Goal: Navigation & Orientation: Find specific page/section

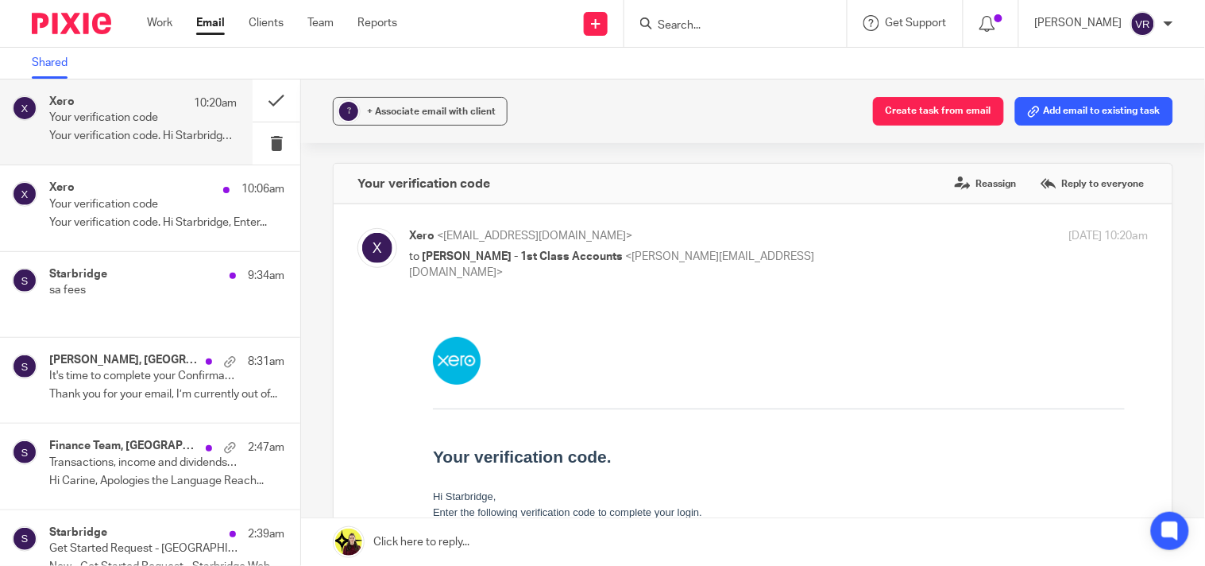
scroll to position [265, 0]
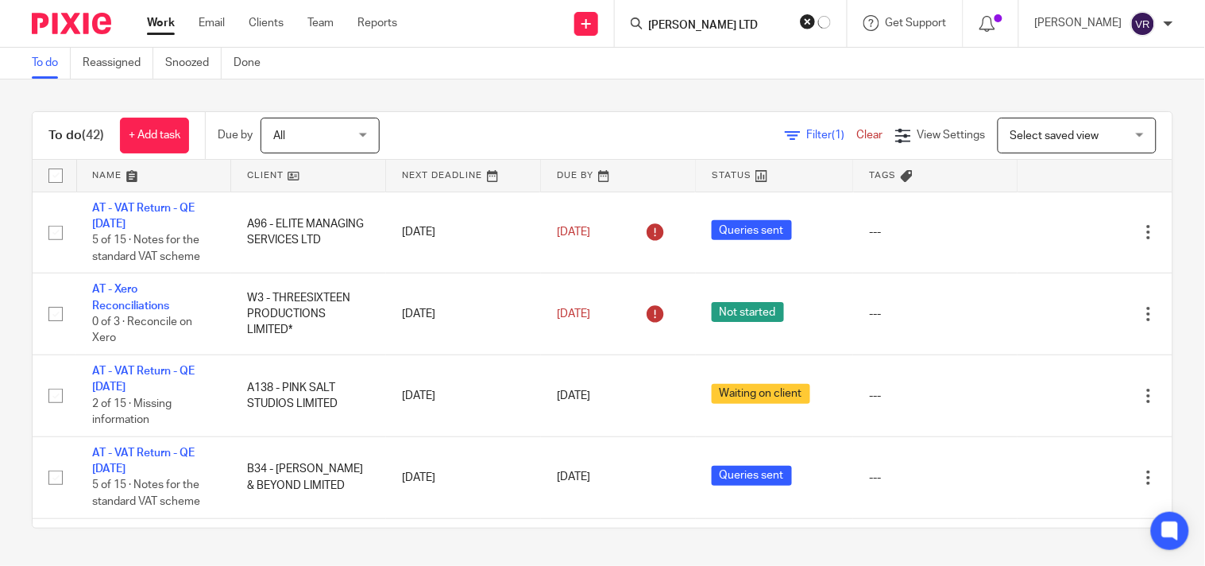
scroll to position [0, 2]
click at [732, 27] on input "ANTHONY J ABRAHAM LTD" at bounding box center [718, 26] width 143 height 14
drag, startPoint x: 717, startPoint y: 25, endPoint x: 669, endPoint y: 25, distance: 48.5
click at [669, 25] on div "ANTHONY J ABRAHAM LTD" at bounding box center [735, 23] width 222 height 47
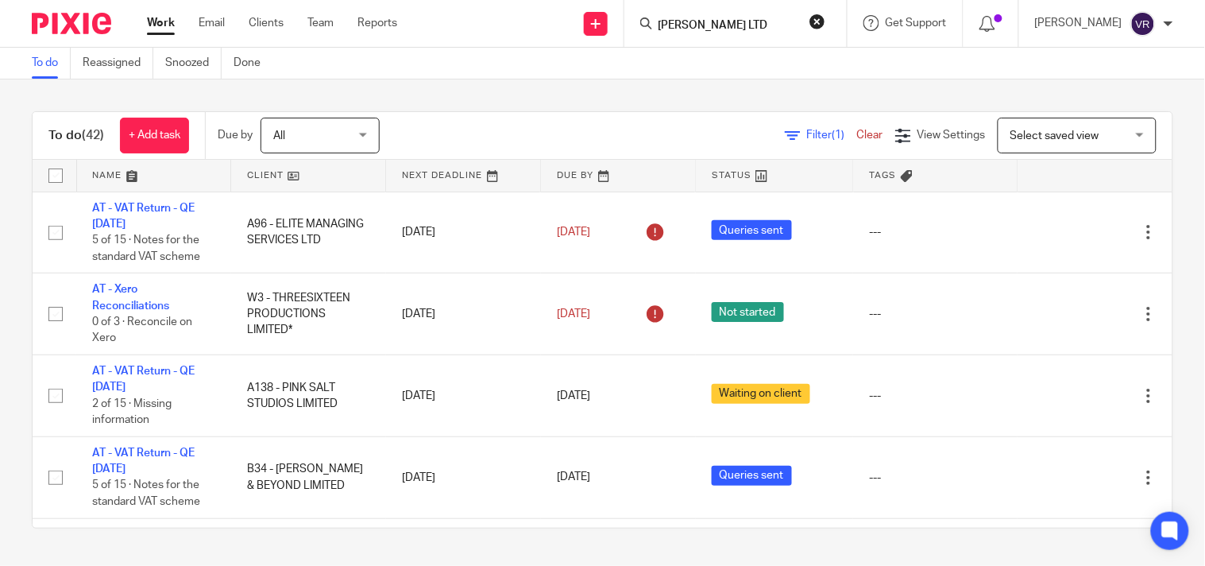
click at [779, 28] on input "ANTHONY J ABRAHAM LTD" at bounding box center [727, 26] width 143 height 14
drag, startPoint x: 742, startPoint y: 25, endPoint x: 837, endPoint y: 36, distance: 95.2
click at [837, 36] on div "ANTHONY J ABRAHAM LTD" at bounding box center [735, 23] width 222 height 47
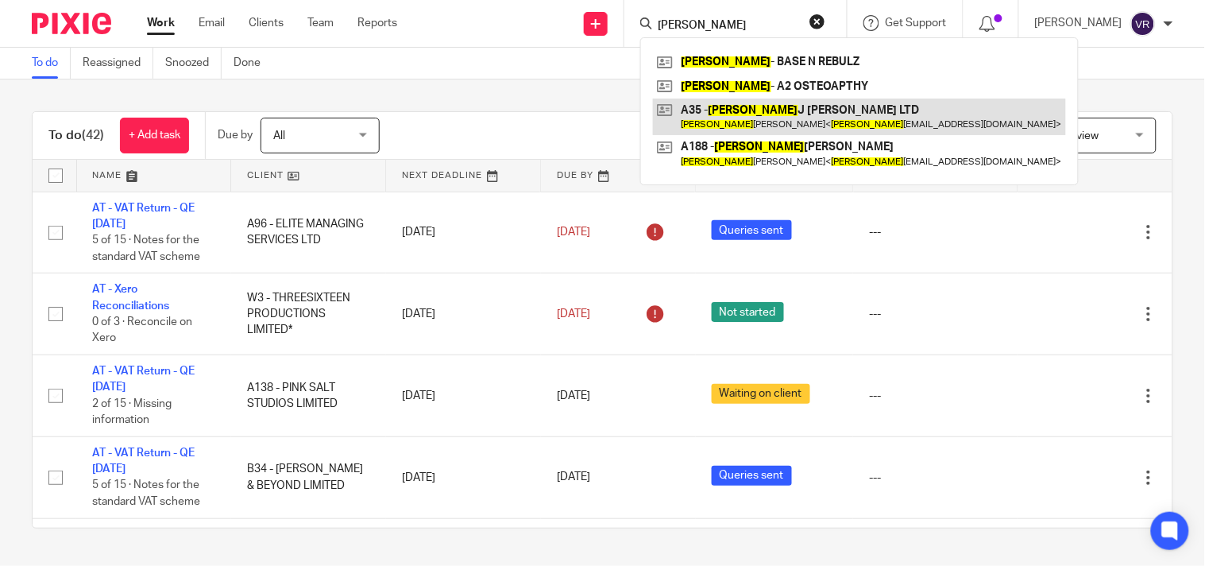
type input "ANTHONY"
click at [779, 122] on link at bounding box center [859, 117] width 413 height 37
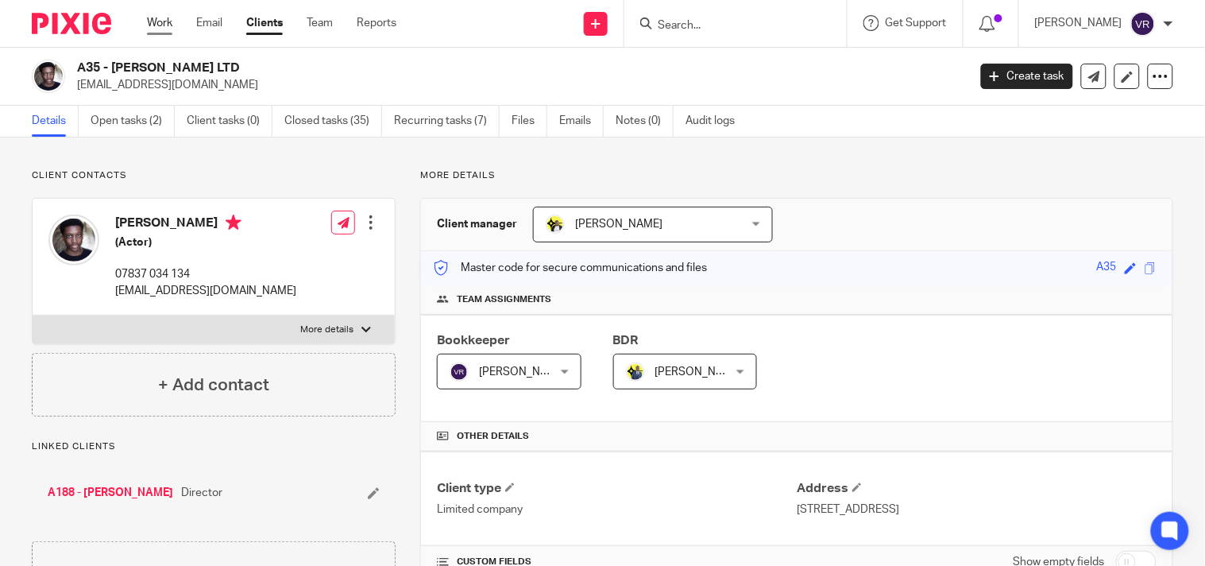
click at [171, 19] on link "Work" at bounding box center [159, 23] width 25 height 16
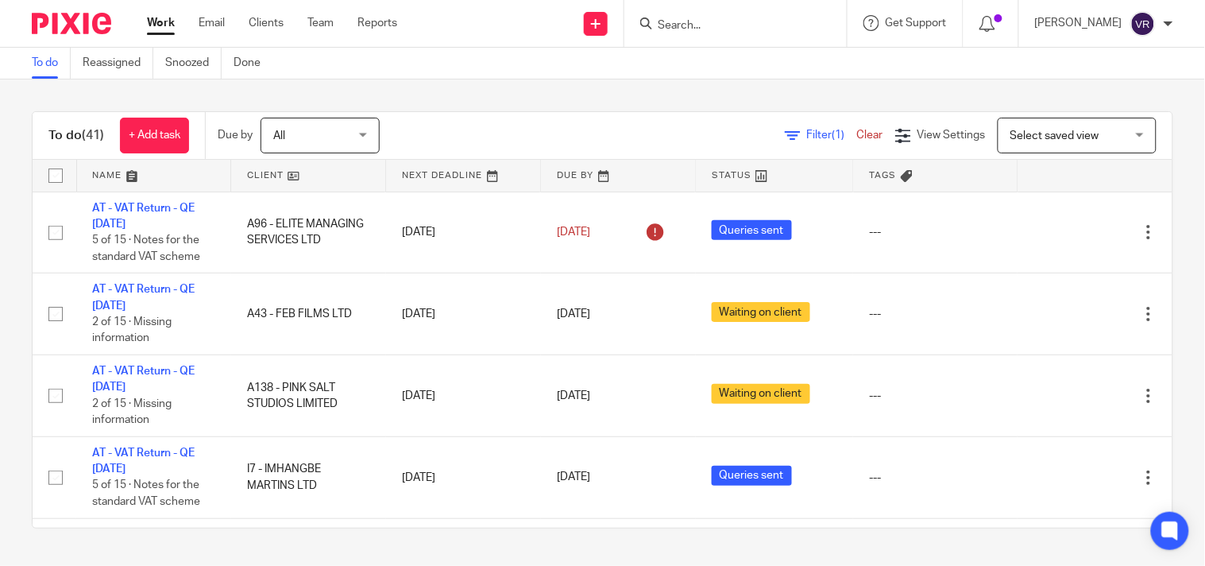
click at [716, 30] on input "Search" at bounding box center [727, 26] width 143 height 14
paste input "E.K.A. UNITED LTD"
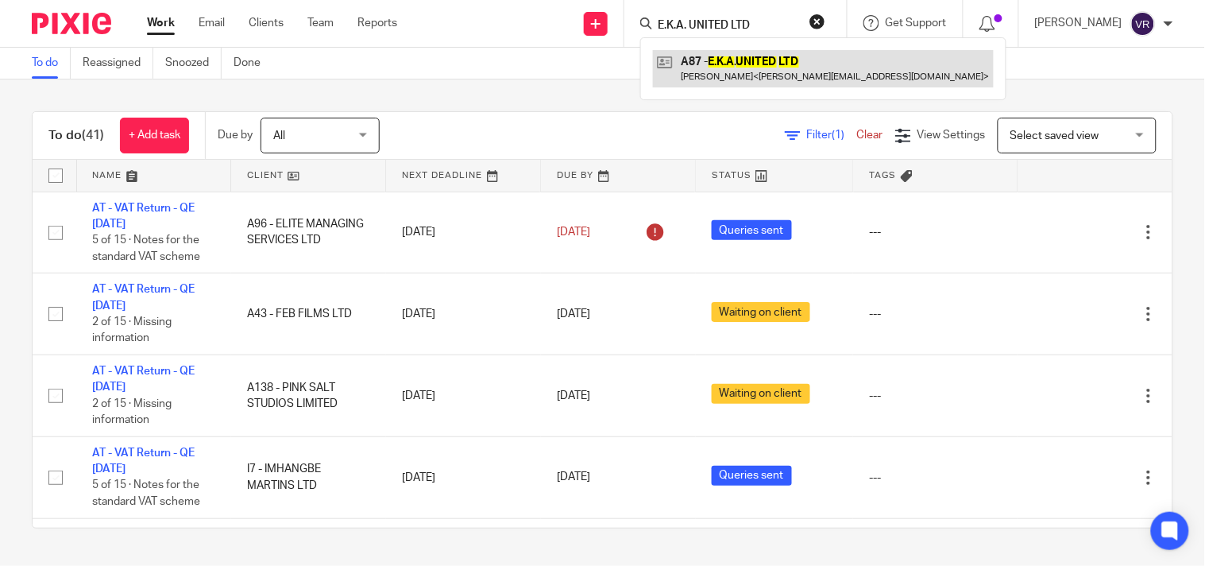
type input "E.K.A. UNITED LTD"
click at [732, 59] on link at bounding box center [823, 68] width 341 height 37
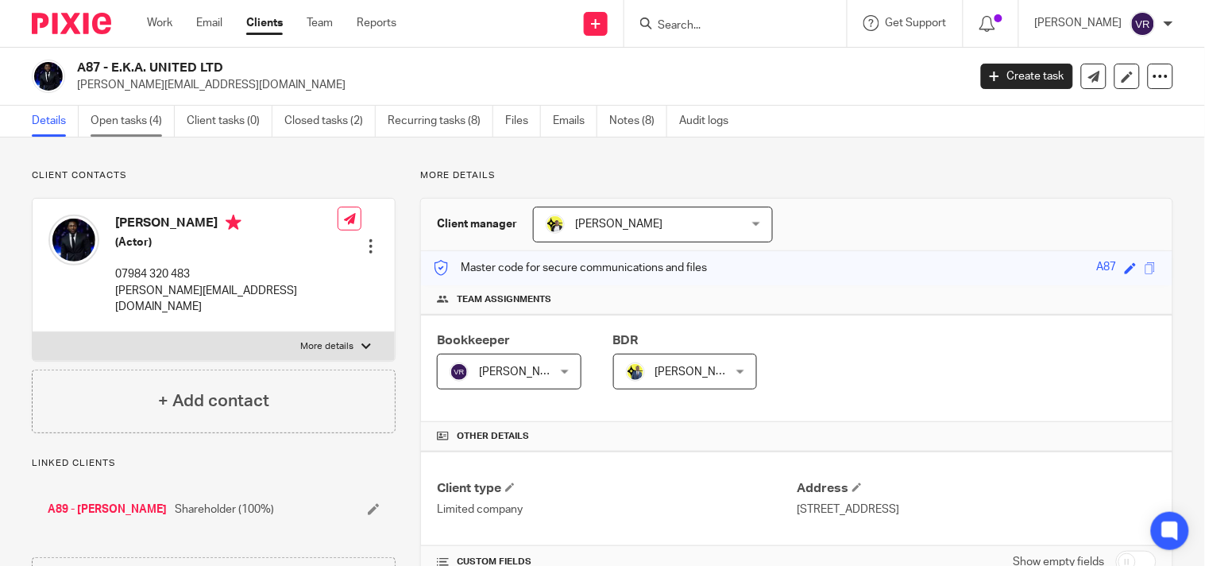
click at [141, 120] on link "Open tasks (4)" at bounding box center [133, 121] width 84 height 31
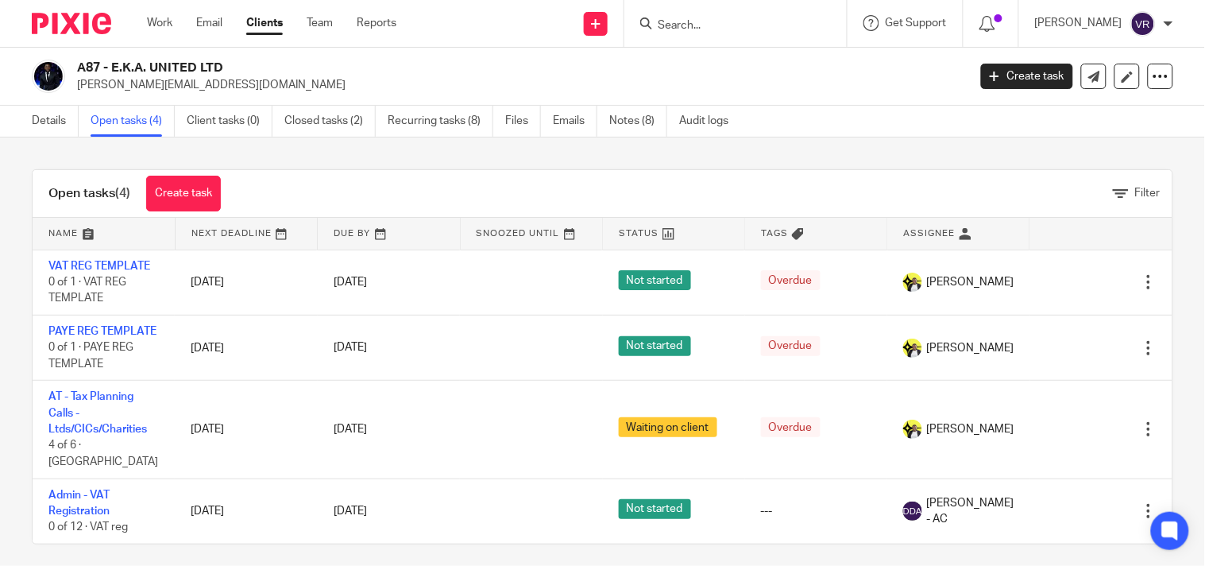
scroll to position [12, 0]
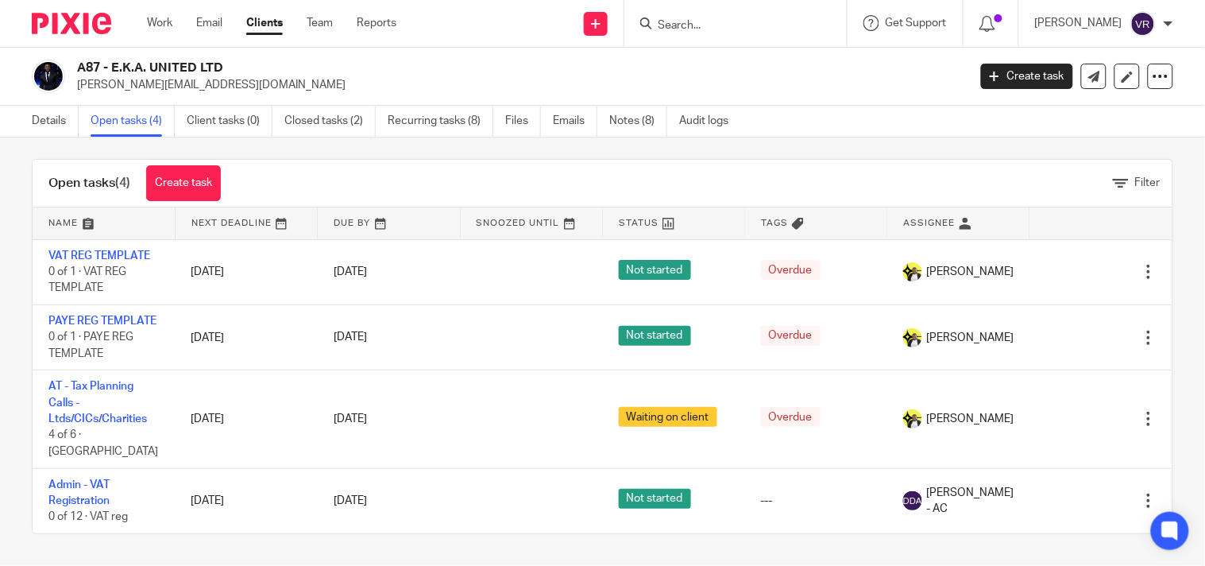
click at [736, 30] on input "Search" at bounding box center [727, 26] width 143 height 14
paste input "MB MEDIA GROUP LTD"
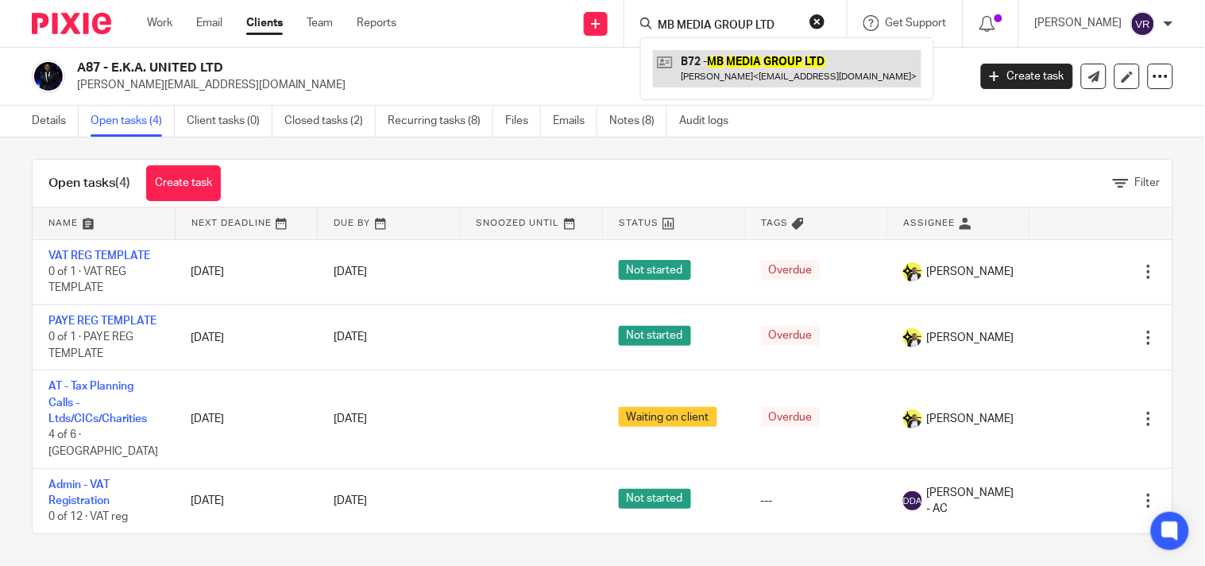
type input "MB MEDIA GROUP LTD"
click at [771, 56] on link at bounding box center [787, 68] width 269 height 37
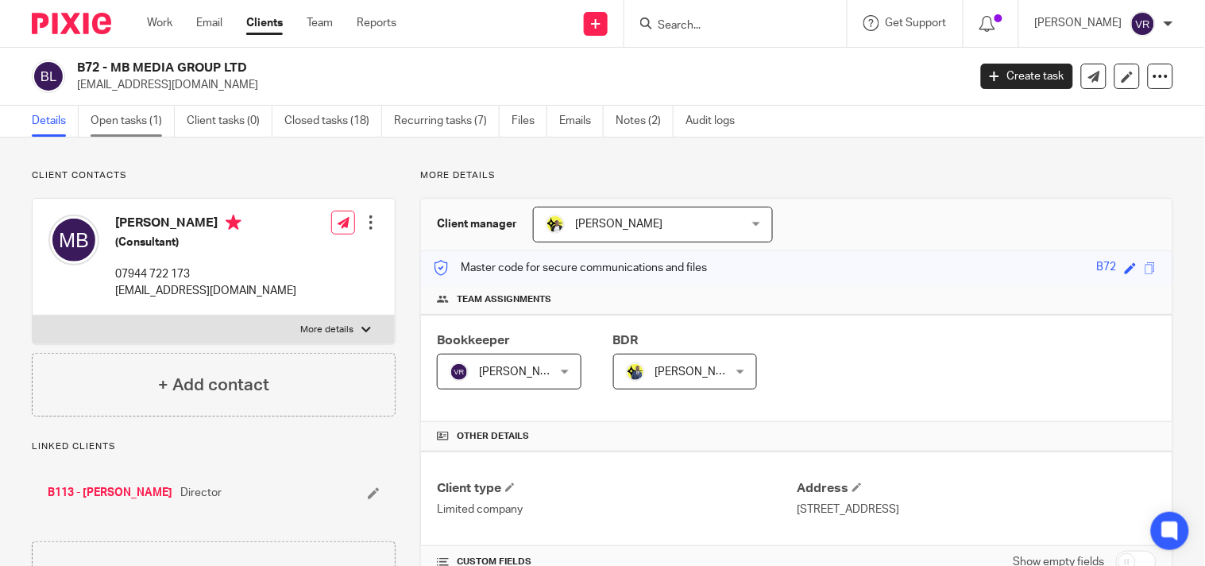
click at [121, 116] on link "Open tasks (1)" at bounding box center [133, 121] width 84 height 31
